Goal: Check status: Check status

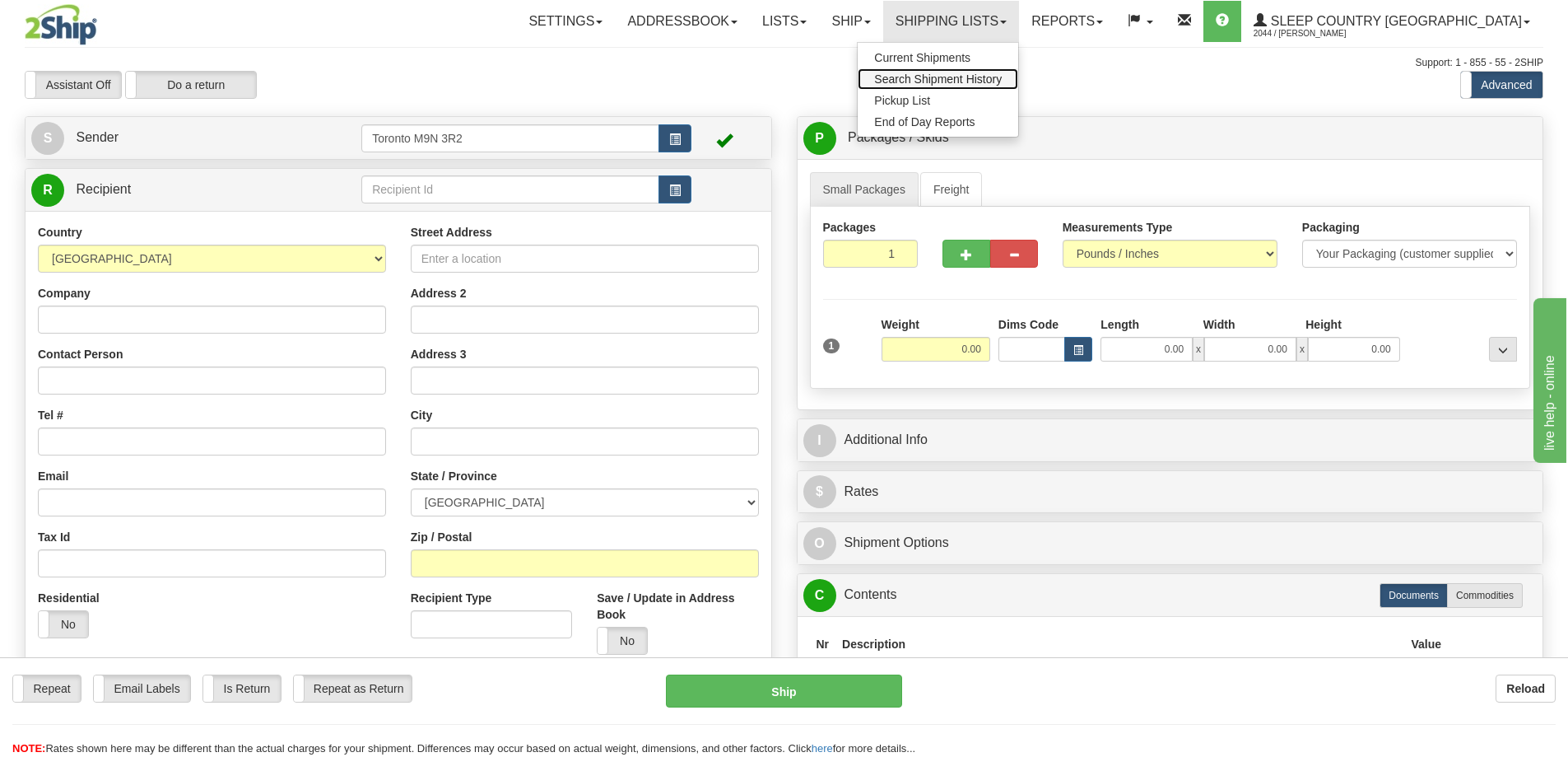
click at [1006, 72] on link "Search Shipment History" at bounding box center [939, 78] width 161 height 21
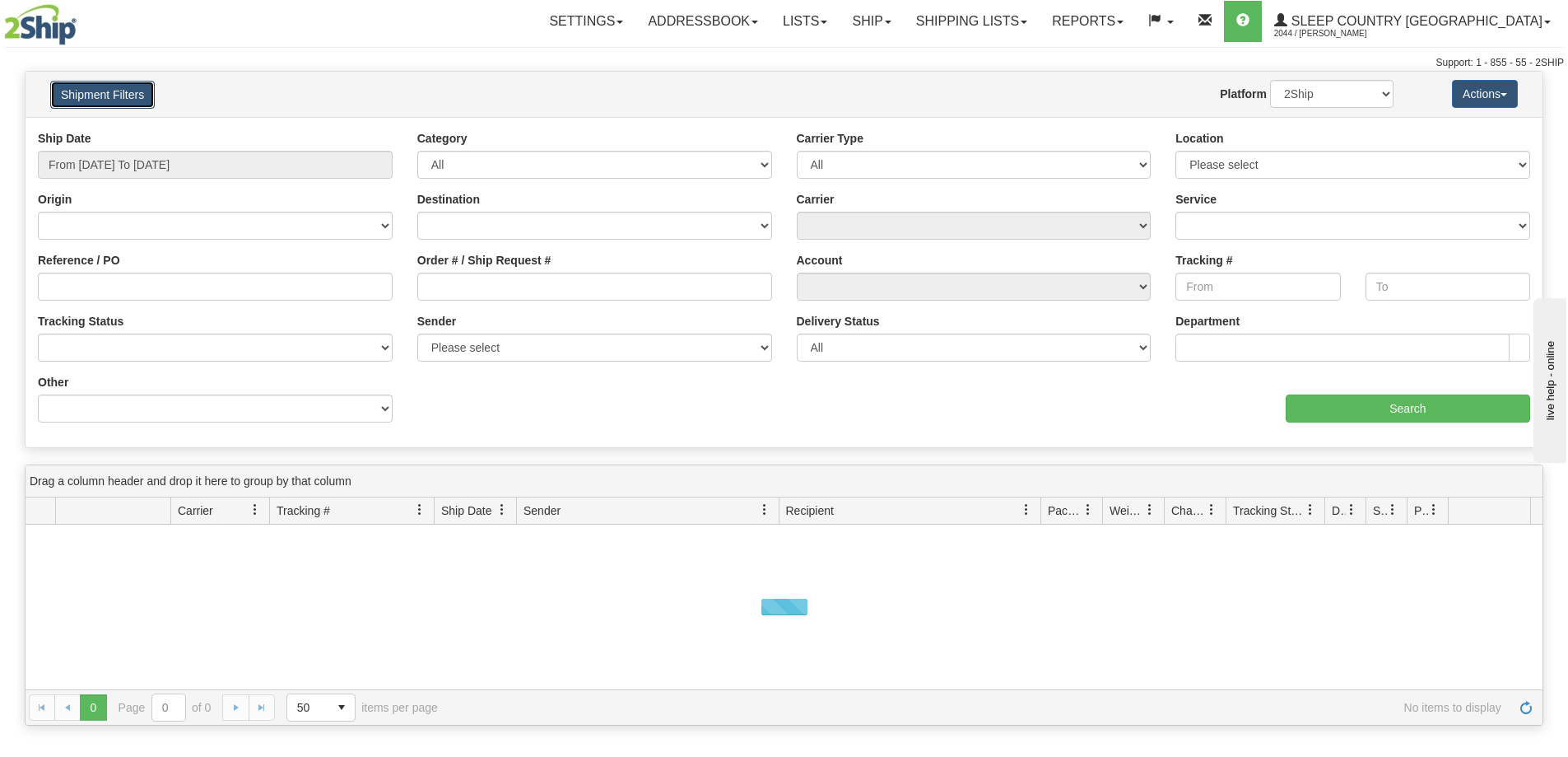
click at [119, 92] on button "Shipment Filters" at bounding box center [101, 94] width 104 height 28
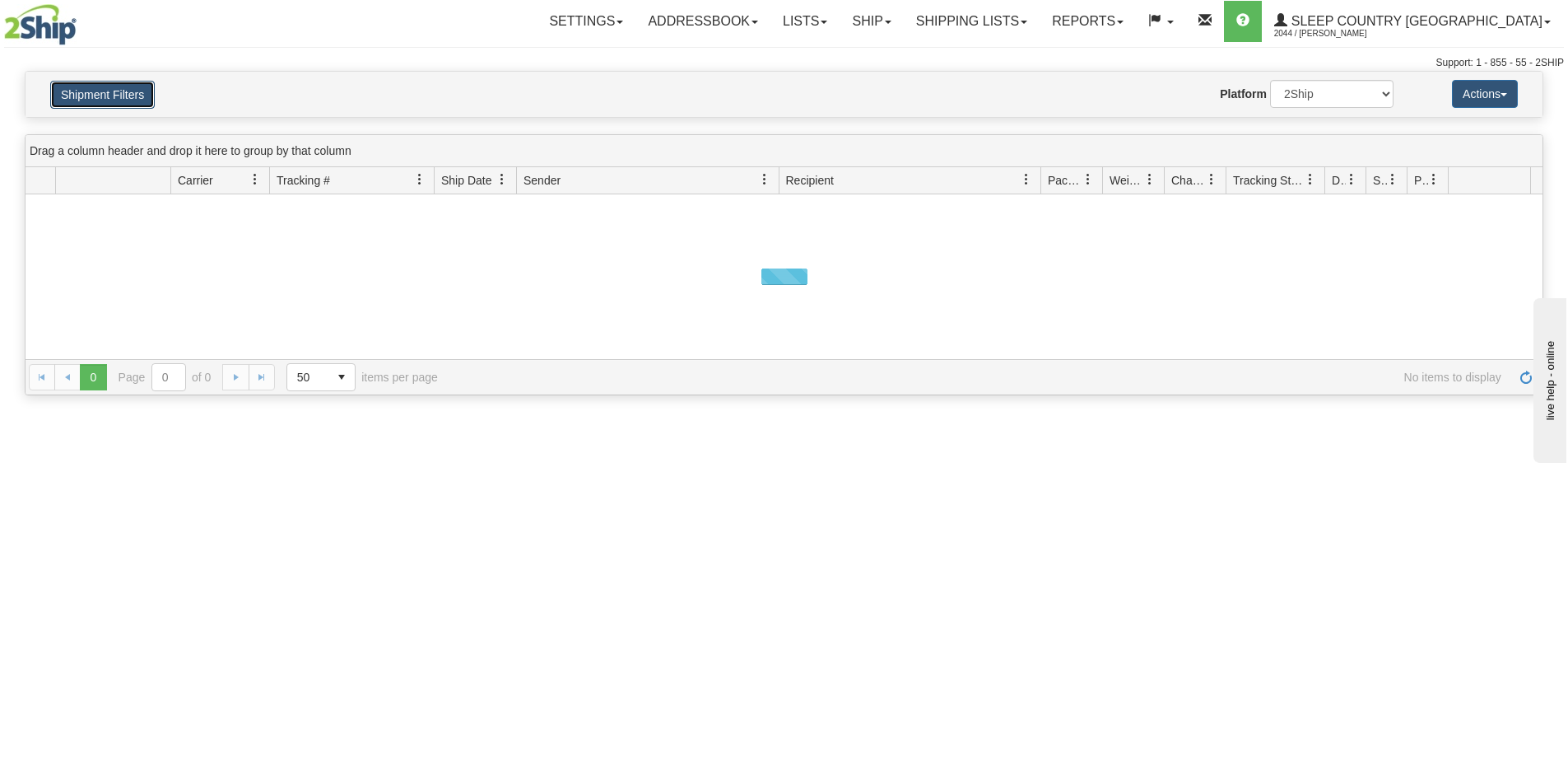
click at [119, 92] on button "Shipment Filters" at bounding box center [101, 94] width 104 height 28
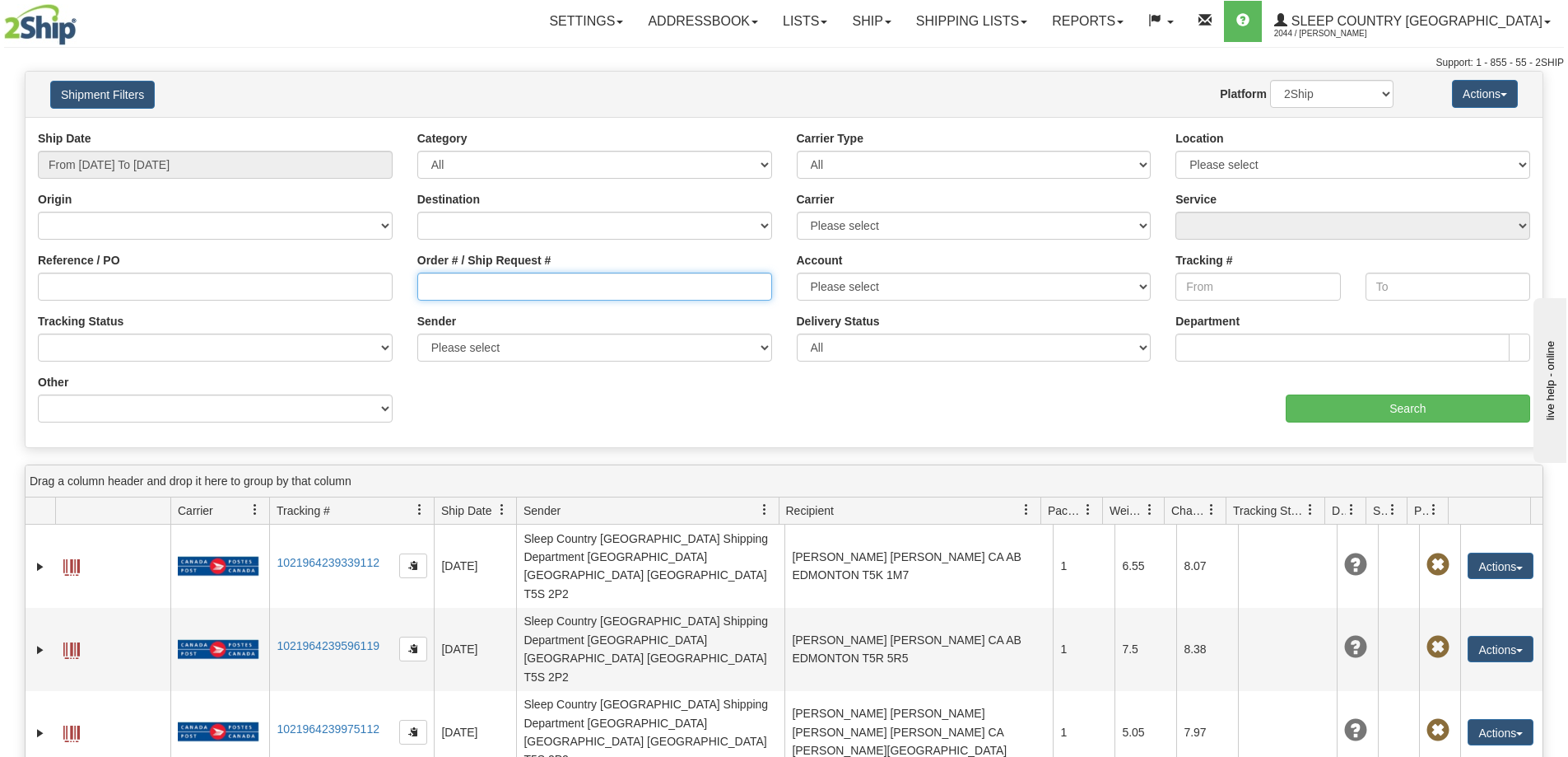
click at [499, 286] on input "Order # / Ship Request #" at bounding box center [594, 286] width 355 height 28
paste input "9000H974254"
type input "9000H974254"
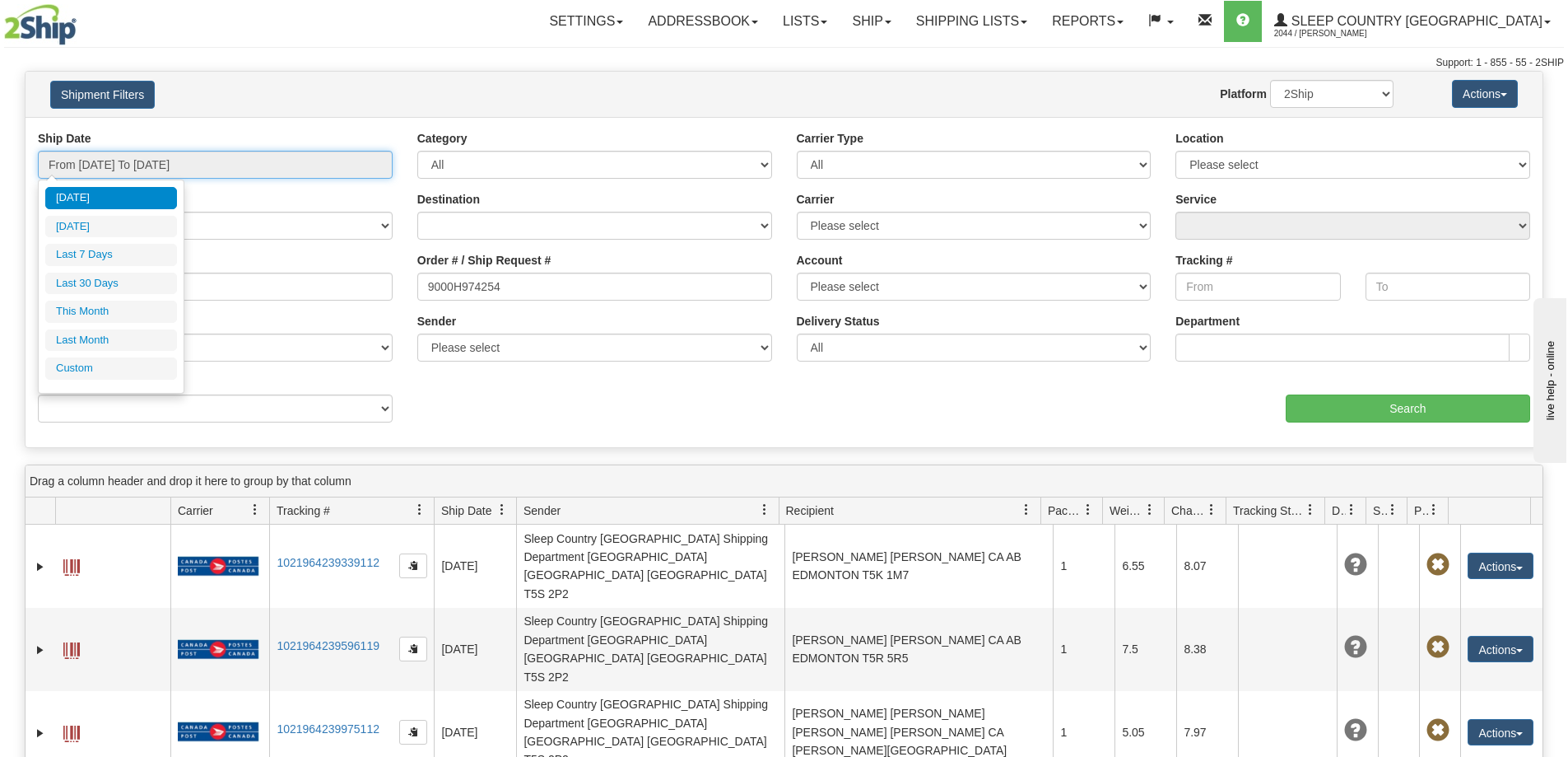
click at [271, 161] on input "From 09/02/2025 To 09/03/2025" at bounding box center [215, 164] width 355 height 28
click at [126, 270] on ul "Today Yesterday Last 7 Days Last 30 Days This Month Last Month Custom" at bounding box center [111, 282] width 132 height 192
click at [128, 279] on li "Last 30 Days" at bounding box center [111, 283] width 132 height 22
type input "From 08/05/2025 To 09/03/2025"
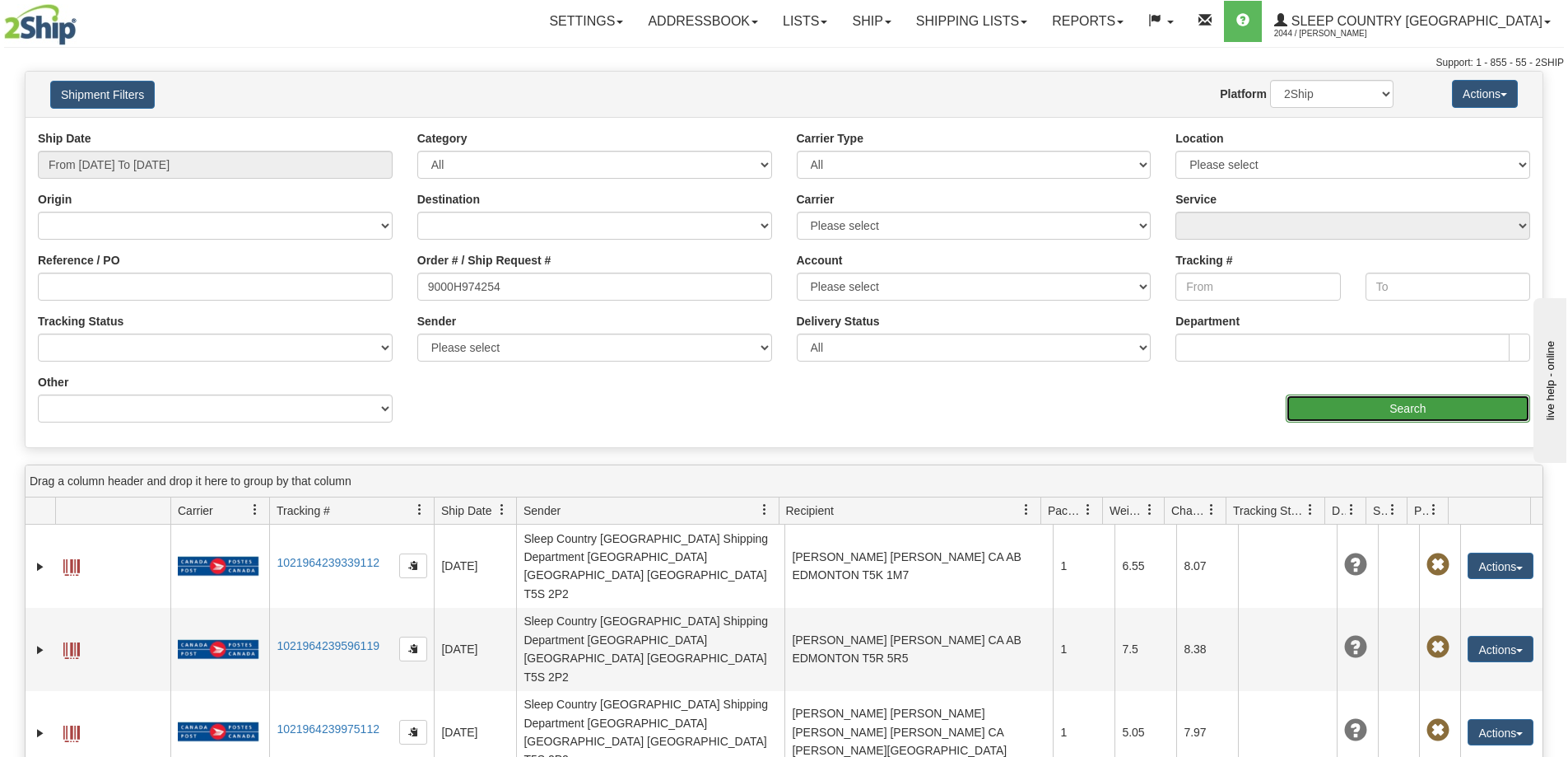
click at [1324, 402] on input "Search" at bounding box center [1408, 408] width 245 height 28
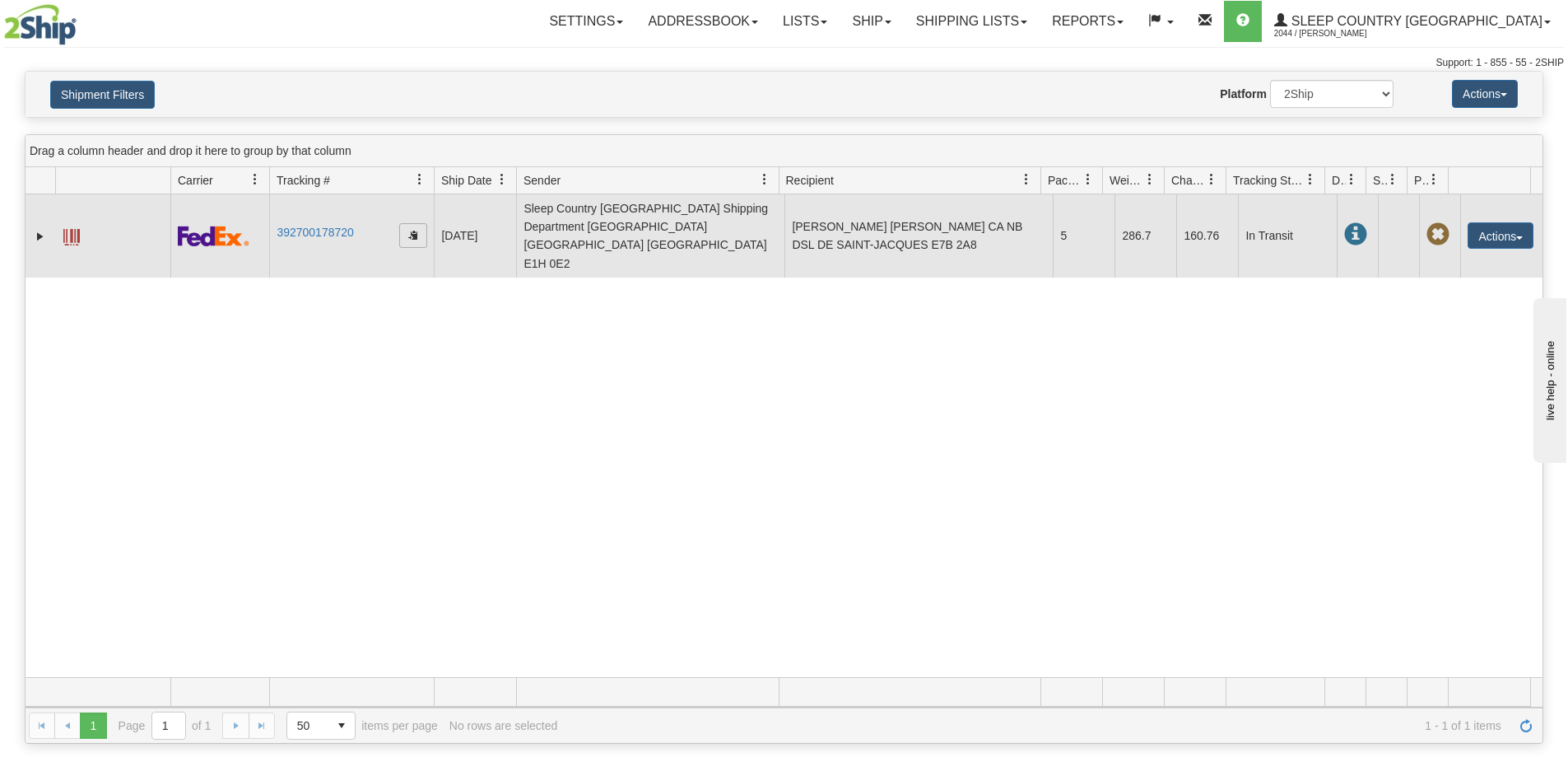
click at [415, 230] on span "button" at bounding box center [413, 234] width 10 height 10
